Goal: Task Accomplishment & Management: Use online tool/utility

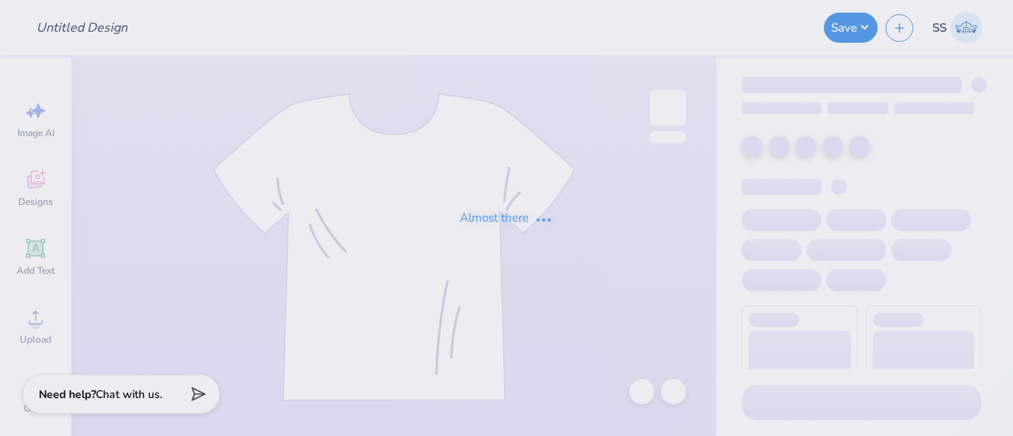
type input "Lucky to be a DZ"
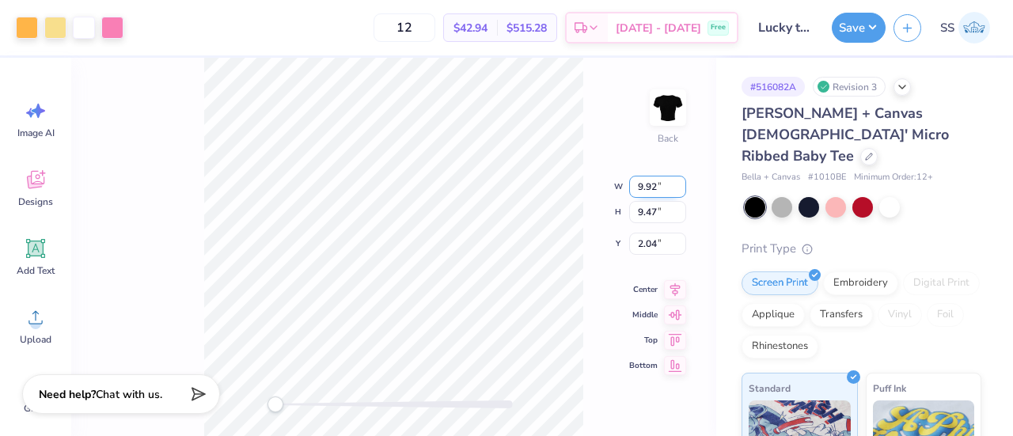
click at [644, 187] on input "9.92" at bounding box center [657, 187] width 57 height 22
type input "10.92"
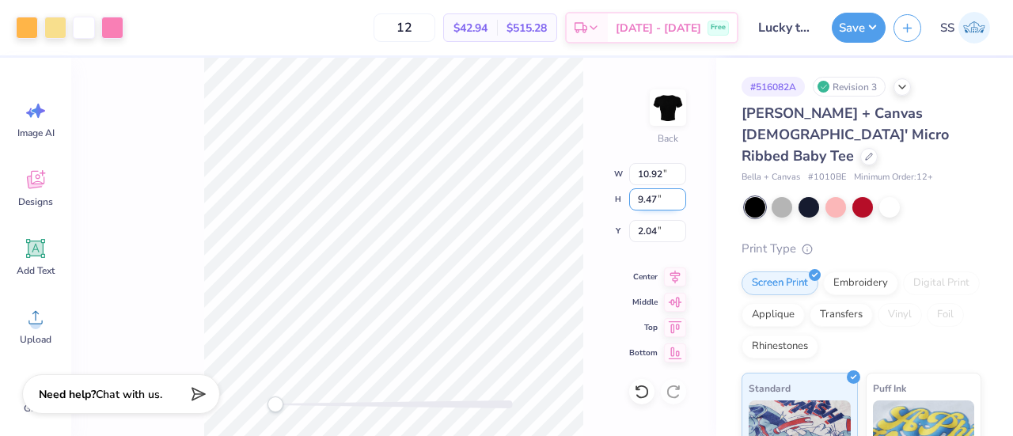
click at [644, 201] on input "9.47" at bounding box center [657, 199] width 57 height 22
type input "10.47"
click at [644, 235] on input "2.04" at bounding box center [657, 231] width 57 height 22
type input "3.04"
click at [651, 195] on input "10.47" at bounding box center [657, 199] width 57 height 22
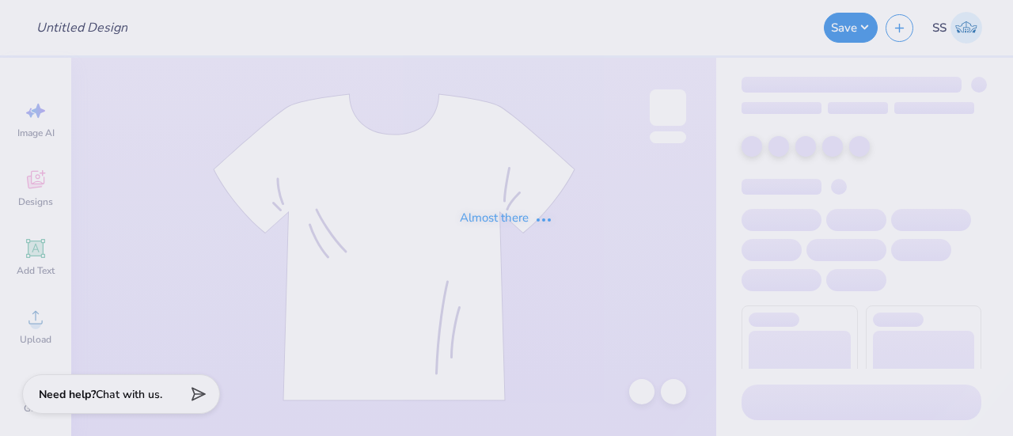
type input "bid day"
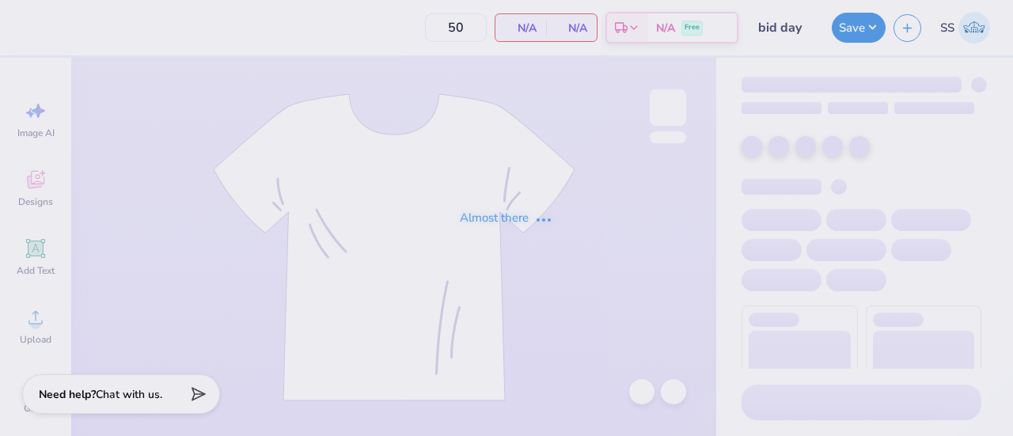
type input "85"
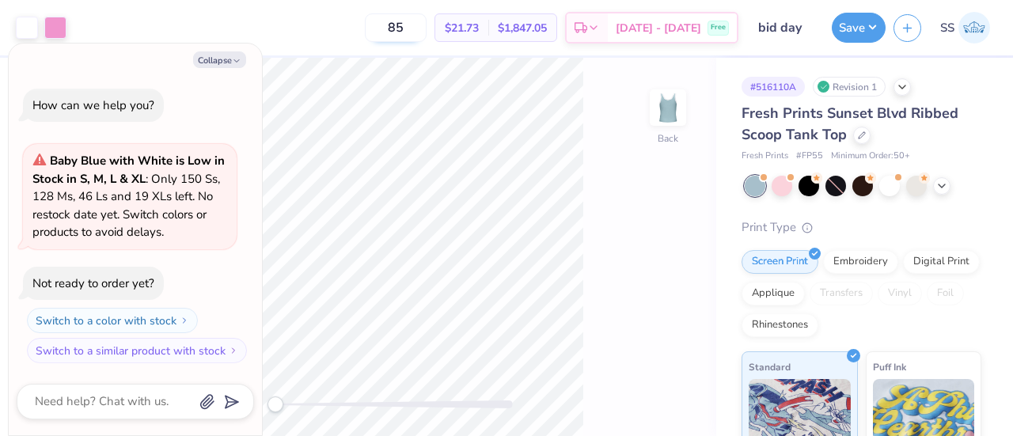
type textarea "x"
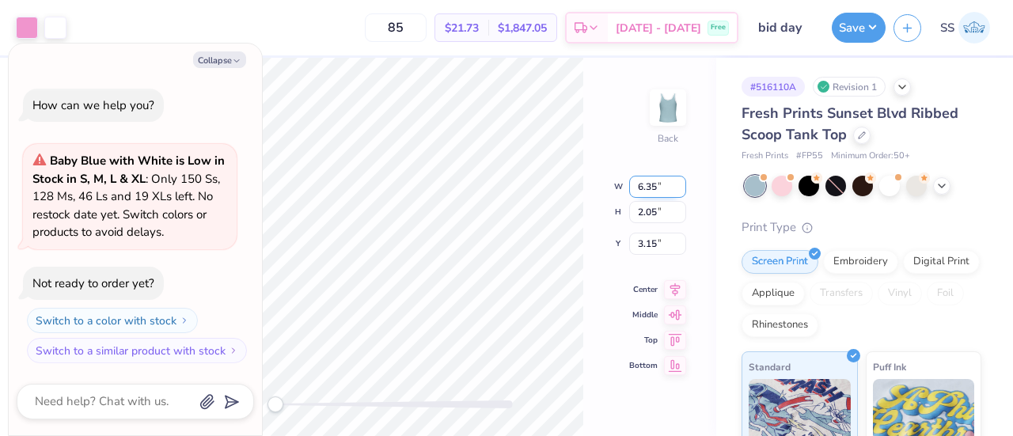
click at [641, 187] on input "6.35" at bounding box center [657, 187] width 57 height 22
type input "7.35"
type textarea "x"
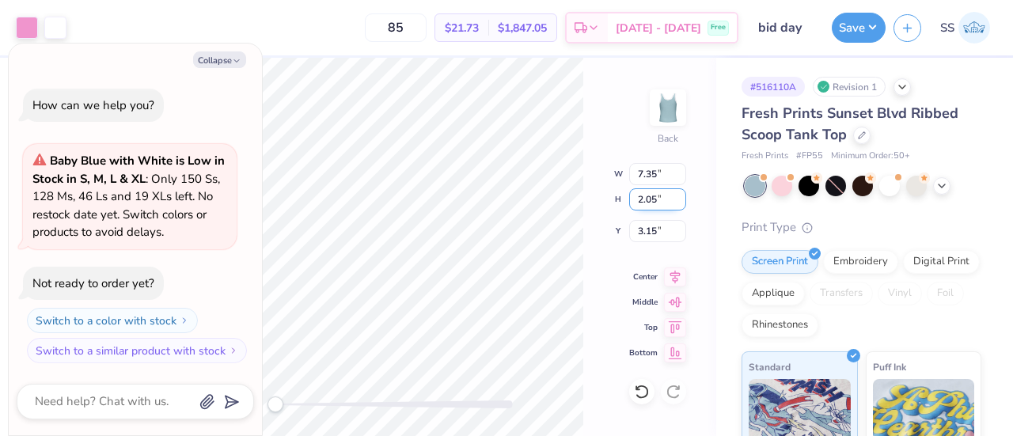
click at [641, 197] on input "2.05" at bounding box center [657, 199] width 57 height 22
type input "3.05"
type textarea "x"
click at [644, 230] on input "3.15" at bounding box center [657, 231] width 57 height 22
type input "4.15"
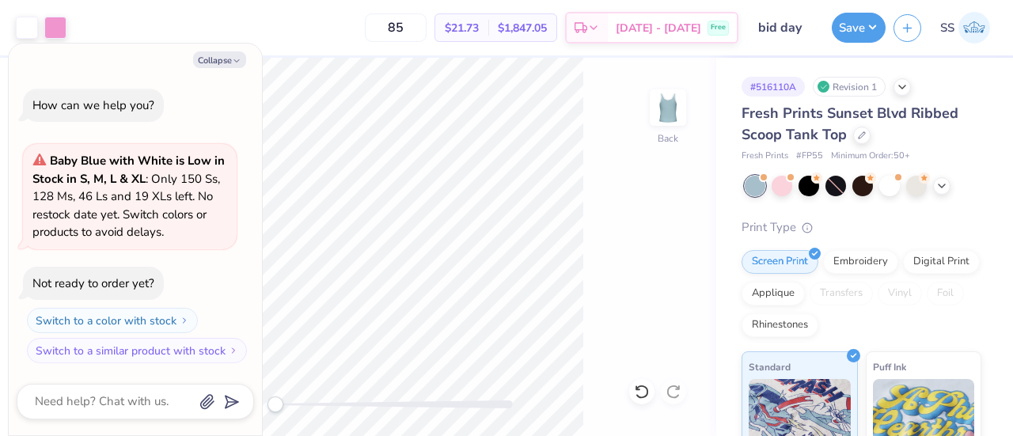
type textarea "x"
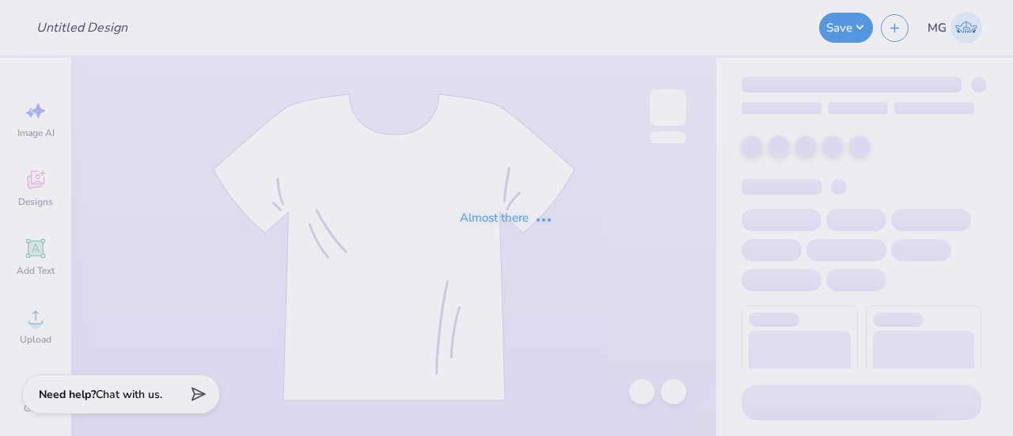
type input "bid day"
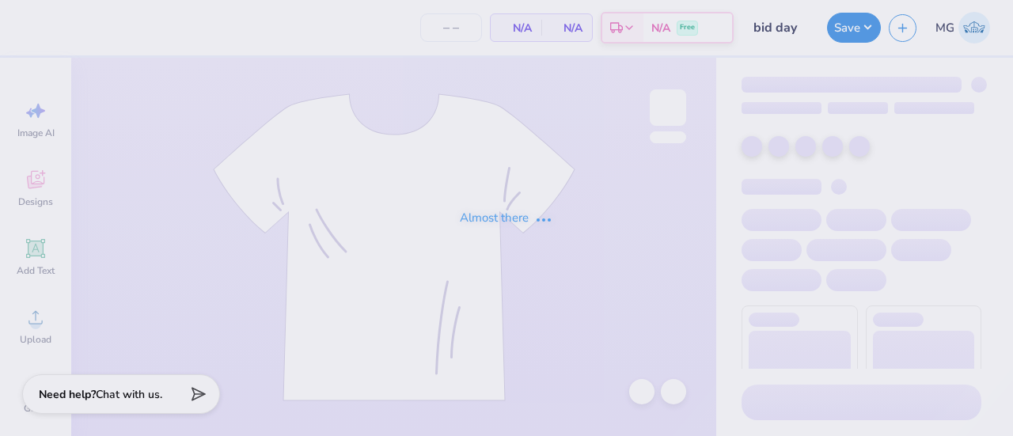
type input "85"
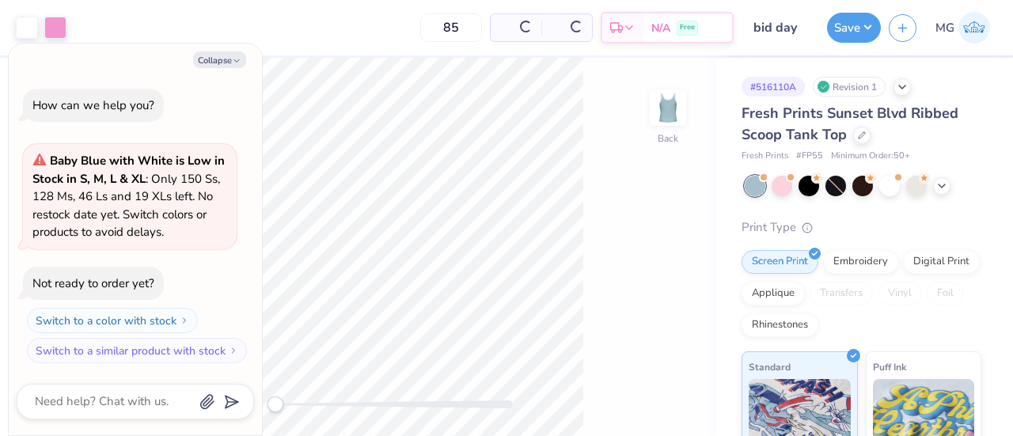
type textarea "x"
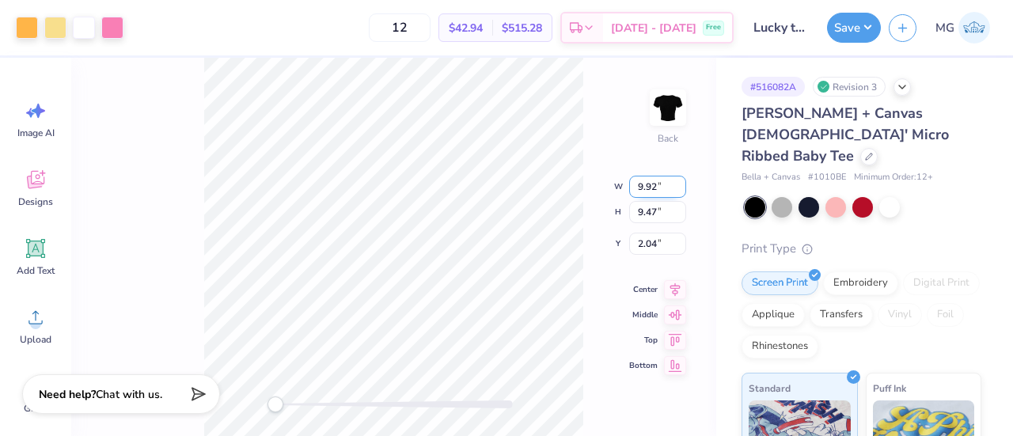
click at [641, 185] on input "9.92" at bounding box center [657, 187] width 57 height 22
type input "8.92"
click at [642, 215] on div "Back W 8.92 8.92 " H 9.47 9.47 " Y 2.04 2.04 " Center Middle Top Bottom" at bounding box center [393, 247] width 645 height 378
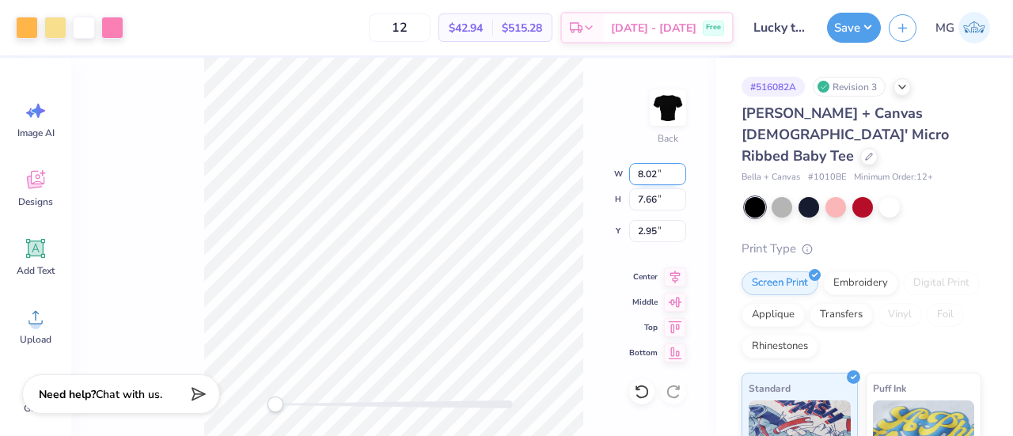
click at [643, 171] on input "8.02" at bounding box center [657, 174] width 57 height 22
type input "9.02"
click at [644, 197] on input "7.66" at bounding box center [657, 199] width 57 height 22
type input "6.66"
click at [643, 231] on input "2.95" at bounding box center [657, 231] width 57 height 22
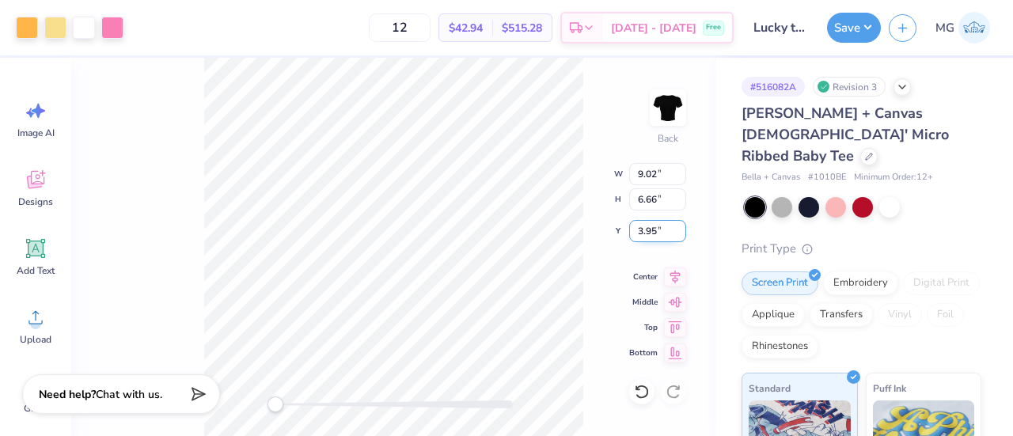
type input "3.95"
click at [654, 176] on input "7.67" at bounding box center [657, 174] width 57 height 22
click at [645, 198] on input "7.33" at bounding box center [657, 199] width 57 height 22
click at [642, 199] on input "7.33" at bounding box center [657, 199] width 57 height 22
click at [644, 175] on input "8.82" at bounding box center [657, 174] width 57 height 22
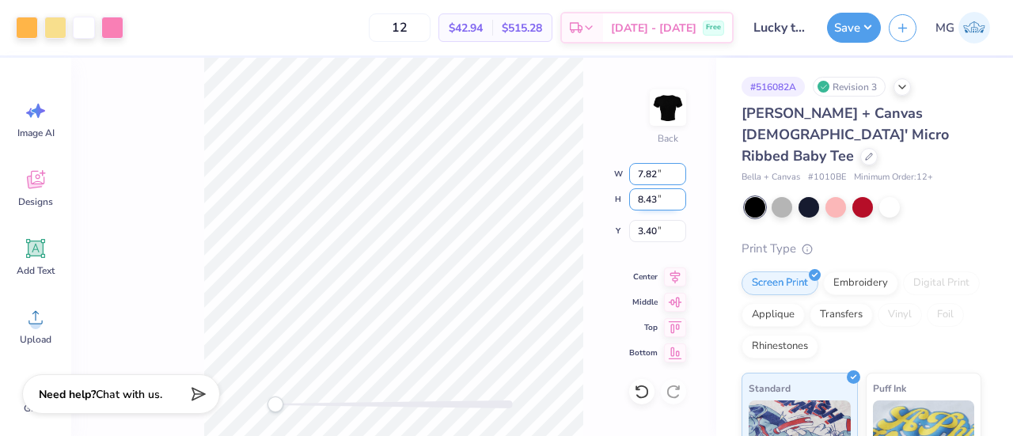
type input "7.82"
click at [640, 200] on input "8.43" at bounding box center [657, 199] width 57 height 22
type input "6.43"
click at [644, 228] on input "3.40" at bounding box center [657, 231] width 57 height 22
click at [643, 230] on input "3.40" at bounding box center [657, 231] width 57 height 22
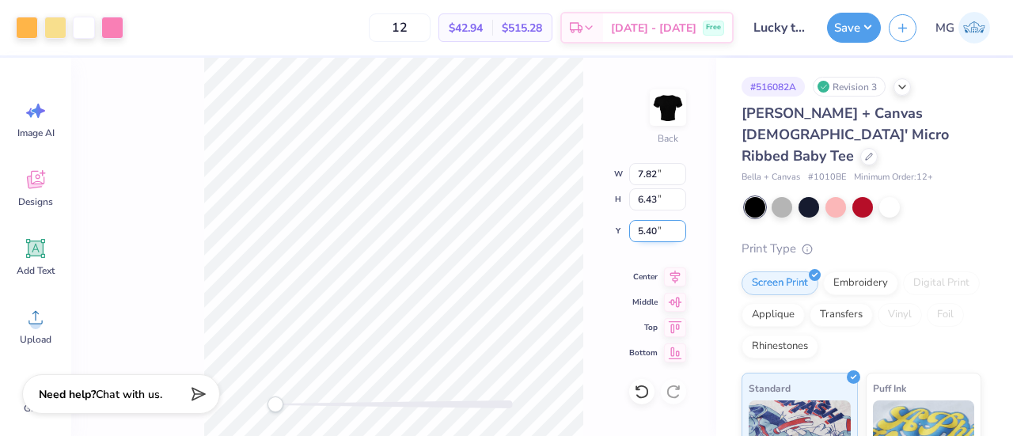
type input "5.40"
click at [642, 197] on input "6.43" at bounding box center [657, 199] width 57 height 22
type input "9.43"
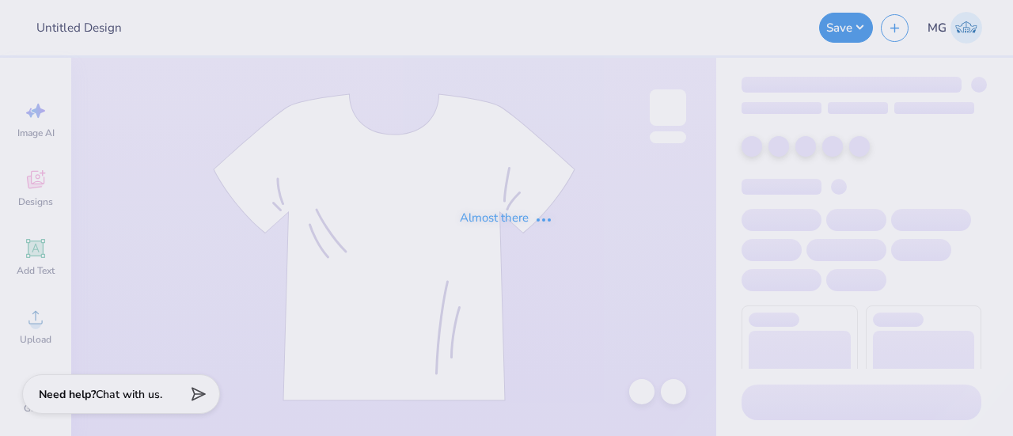
type input "Lucky to be a DZ"
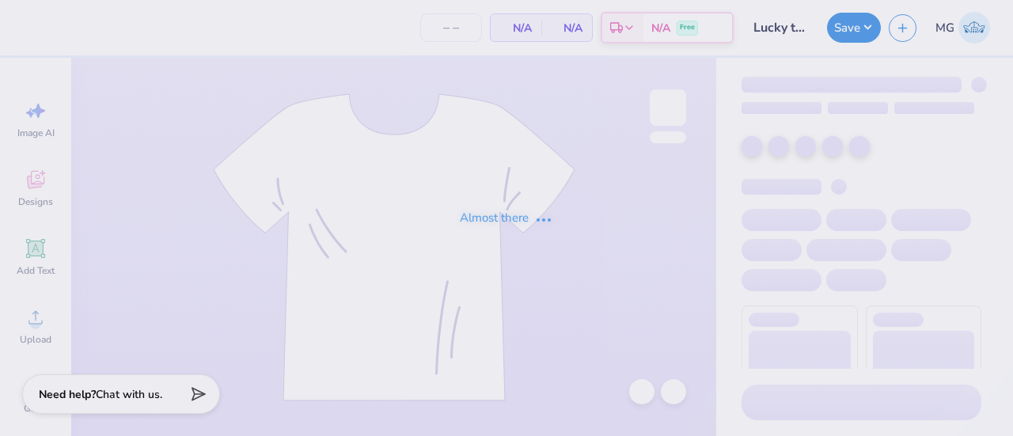
type input "12"
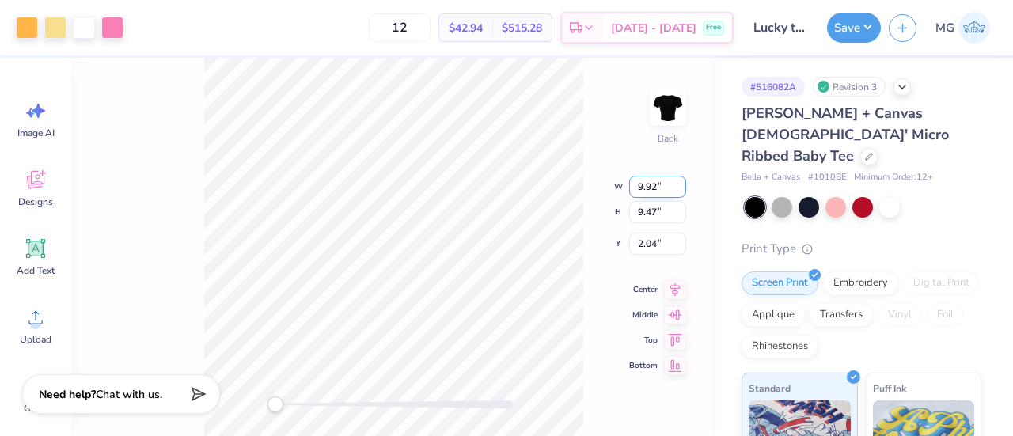
click at [642, 188] on input "9.92" at bounding box center [657, 187] width 57 height 22
type input "8.92"
click at [642, 211] on div "Back W 8.92 8.92 " H 9.47 9.47 " Y 2.04 2.04 " Center Middle Top Bottom" at bounding box center [393, 247] width 645 height 378
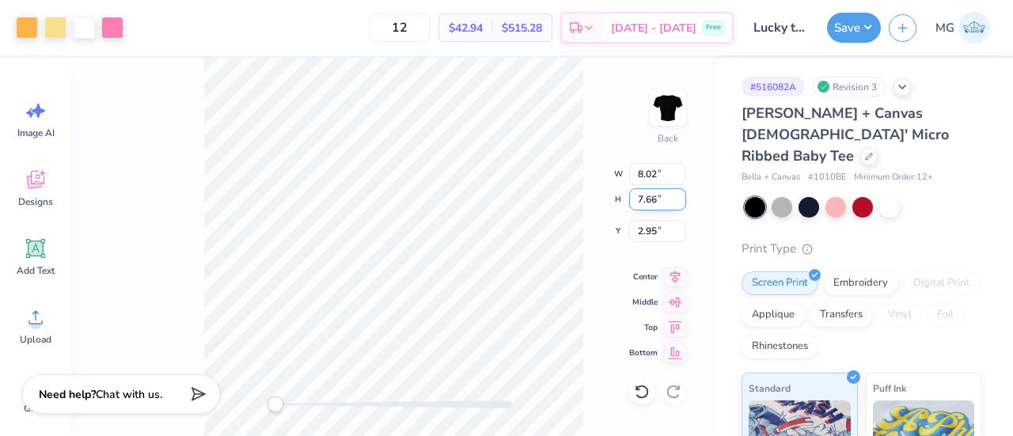
click at [644, 199] on input "7.66" at bounding box center [657, 199] width 57 height 22
type input "8.66"
click at [644, 234] on input "2.95" at bounding box center [657, 231] width 57 height 22
type input "3.95"
click at [644, 383] on div at bounding box center [641, 391] width 25 height 25
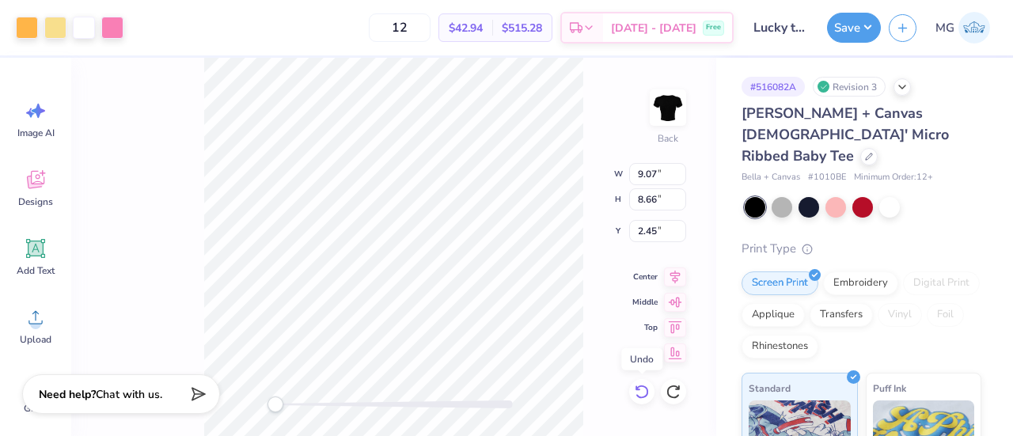
type input "9.07"
type input "8.66"
type input "2.45"
click at [644, 383] on div at bounding box center [641, 391] width 25 height 25
type input "8.92"
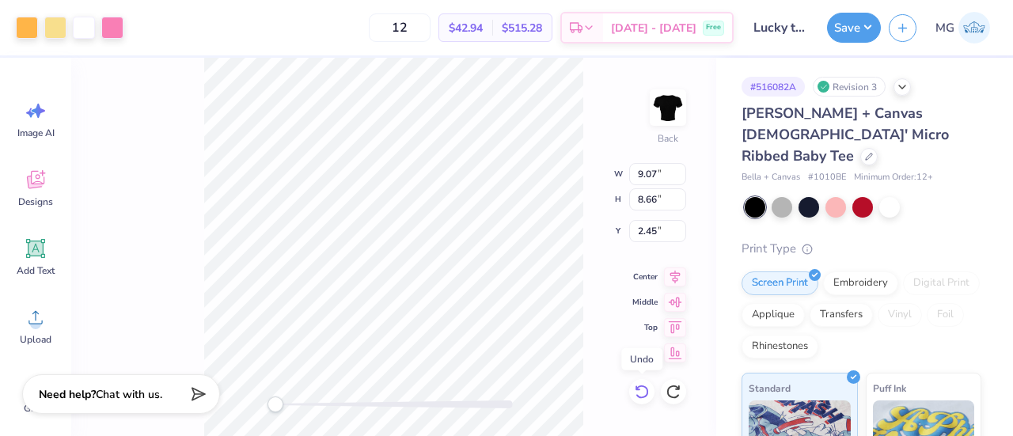
type input "8.52"
type input "2.52"
click at [640, 176] on input "8.92" at bounding box center [657, 174] width 57 height 22
type input "8.92"
click at [642, 232] on input "2.52" at bounding box center [657, 231] width 57 height 22
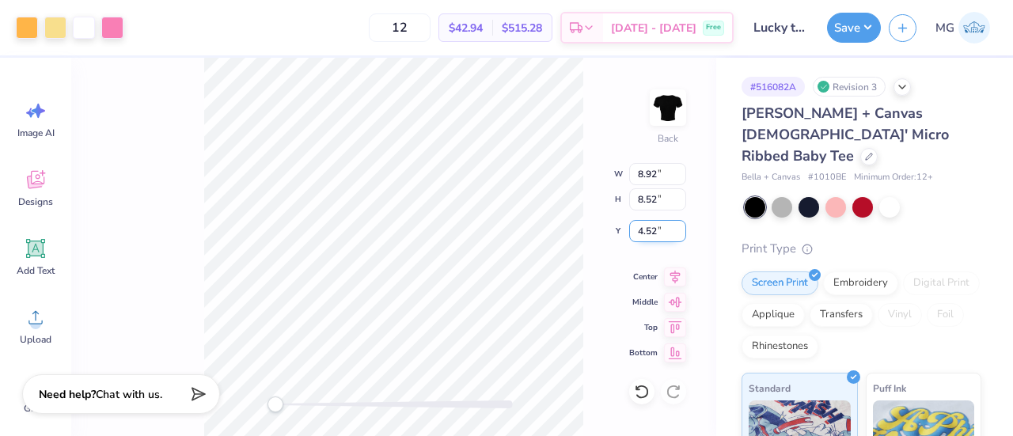
type input "4.52"
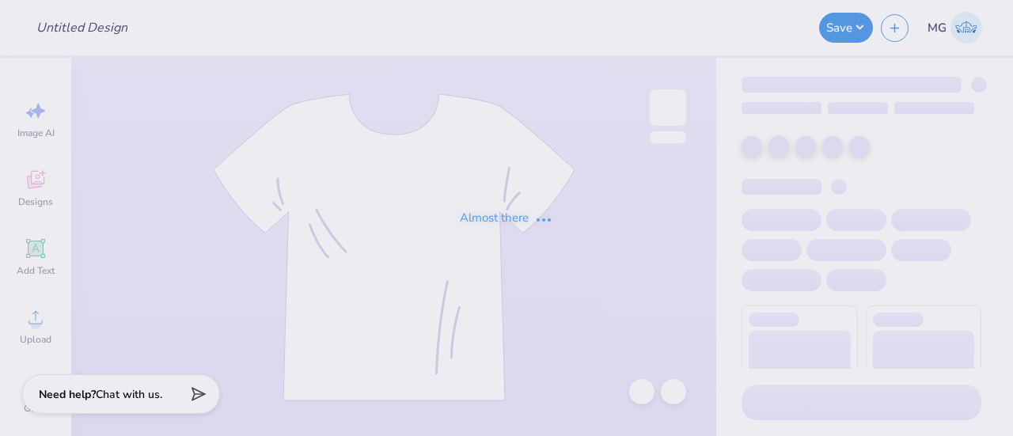
type input "Lucky to be a DZ"
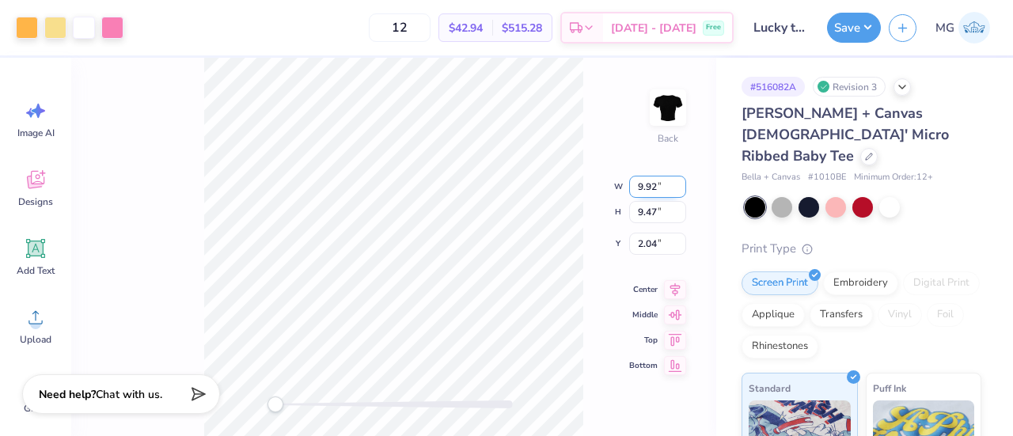
click at [643, 187] on input "9.92" at bounding box center [657, 187] width 57 height 22
type input "10.92"
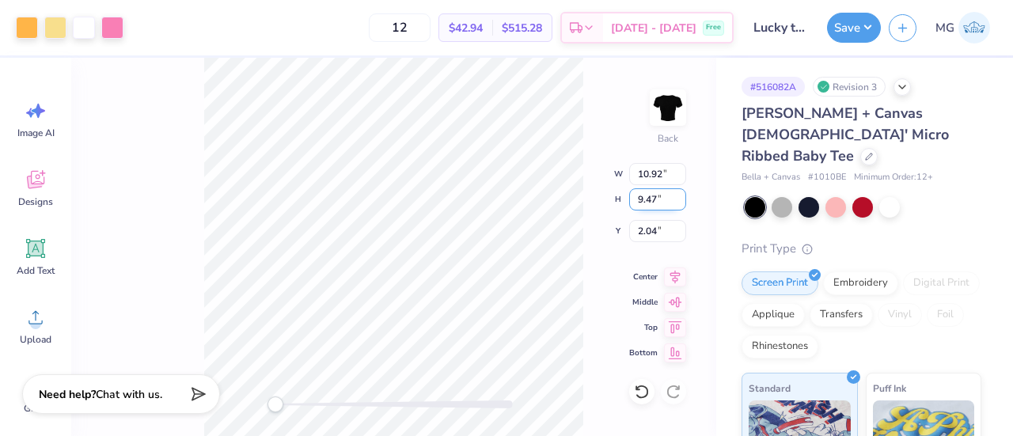
click at [644, 202] on input "9.47" at bounding box center [657, 199] width 57 height 22
type input "8.47"
click at [644, 230] on input "2.04" at bounding box center [657, 231] width 57 height 22
type input "3.04"
click at [644, 395] on icon at bounding box center [642, 392] width 16 height 16
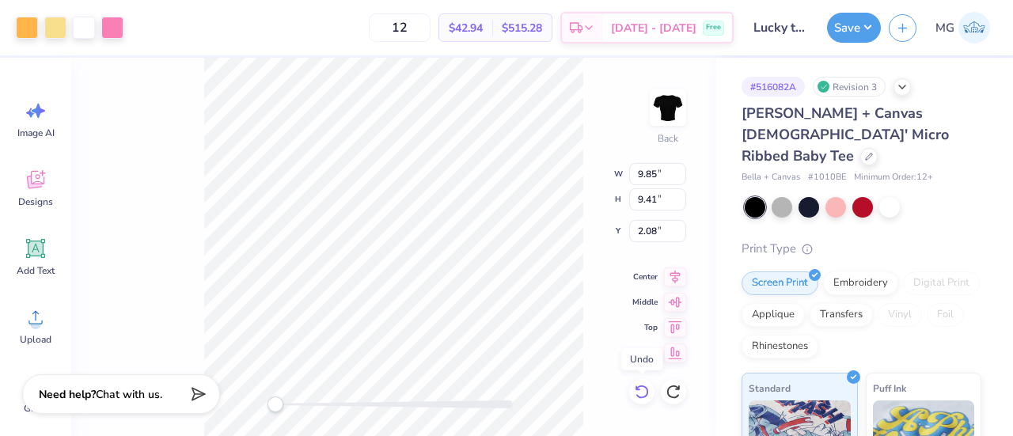
type input "2.08"
click at [644, 395] on icon at bounding box center [642, 392] width 16 height 16
type input "10.92"
type input "10.43"
type input "1.57"
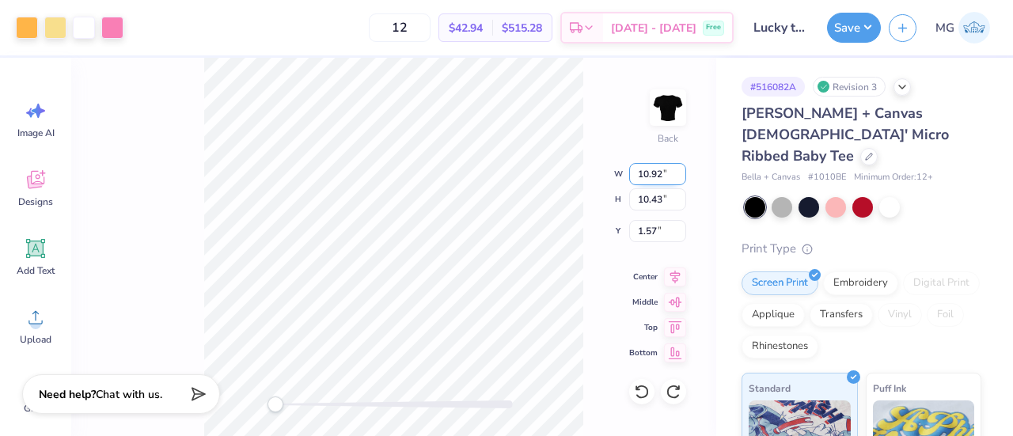
click at [647, 173] on input "10.92" at bounding box center [657, 174] width 57 height 22
type input "11.92"
click at [649, 200] on input "10.43" at bounding box center [657, 199] width 57 height 22
type input "11.43"
click at [642, 233] on input "1.57" at bounding box center [657, 231] width 57 height 22
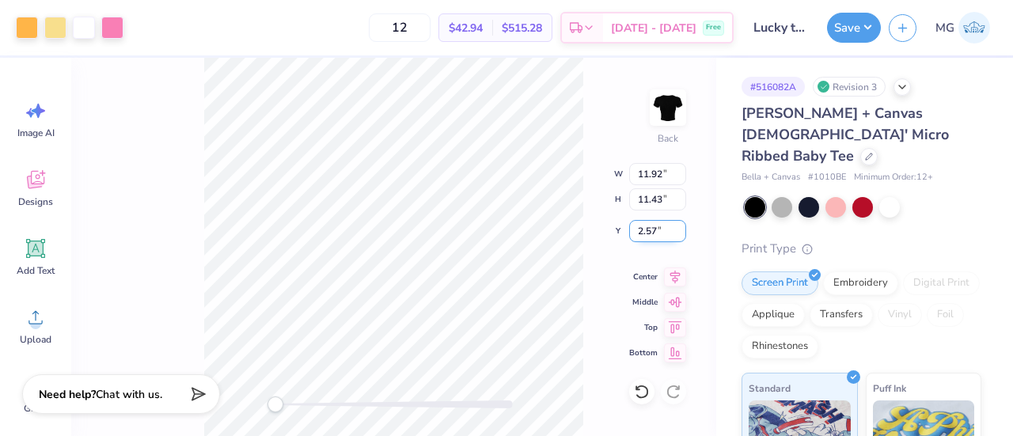
type input "2.57"
click at [647, 199] on input "10.52" at bounding box center [657, 199] width 57 height 22
type input "9.52"
click at [641, 230] on input "2.57" at bounding box center [657, 231] width 57 height 22
